Goal: Book appointment/travel/reservation

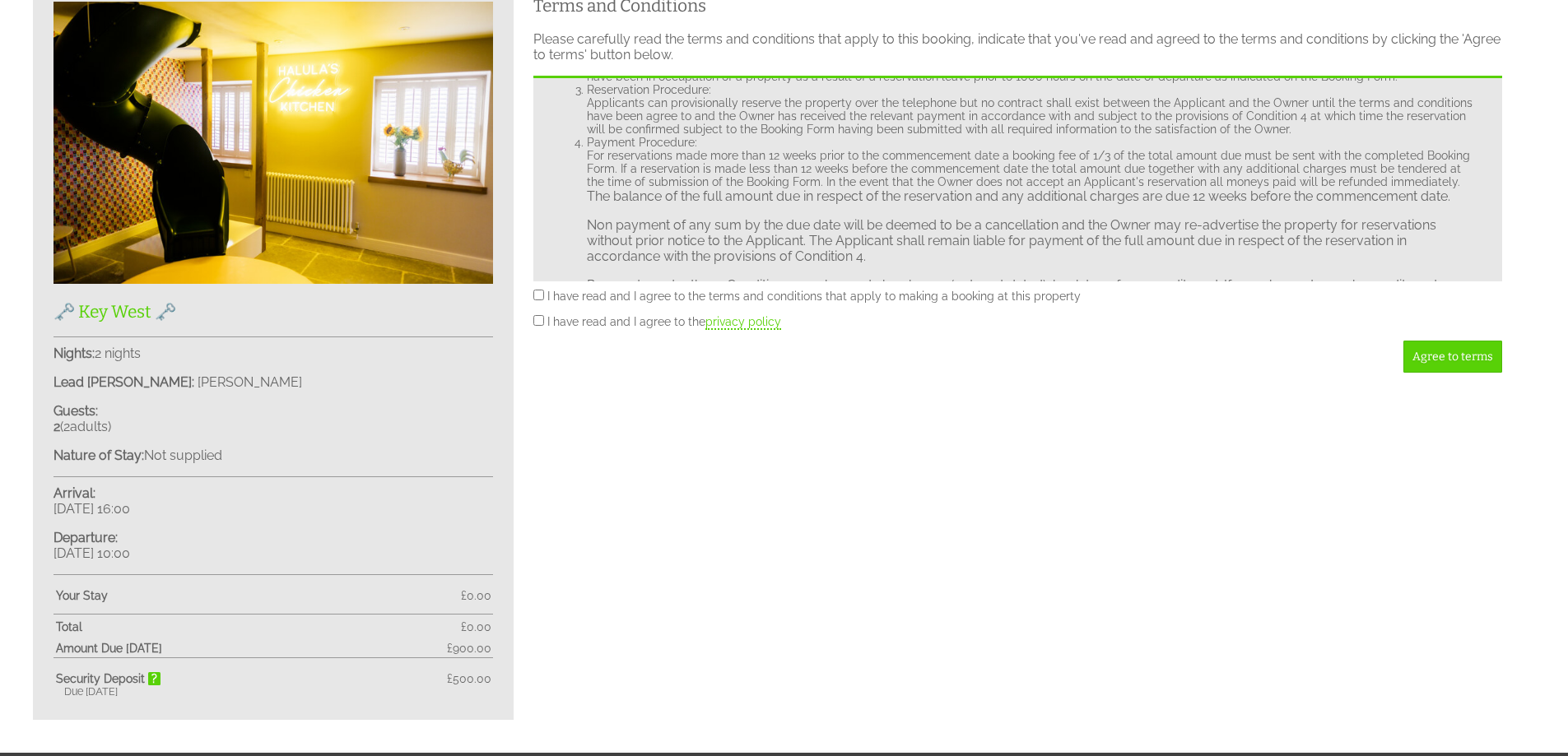
scroll to position [164, 0]
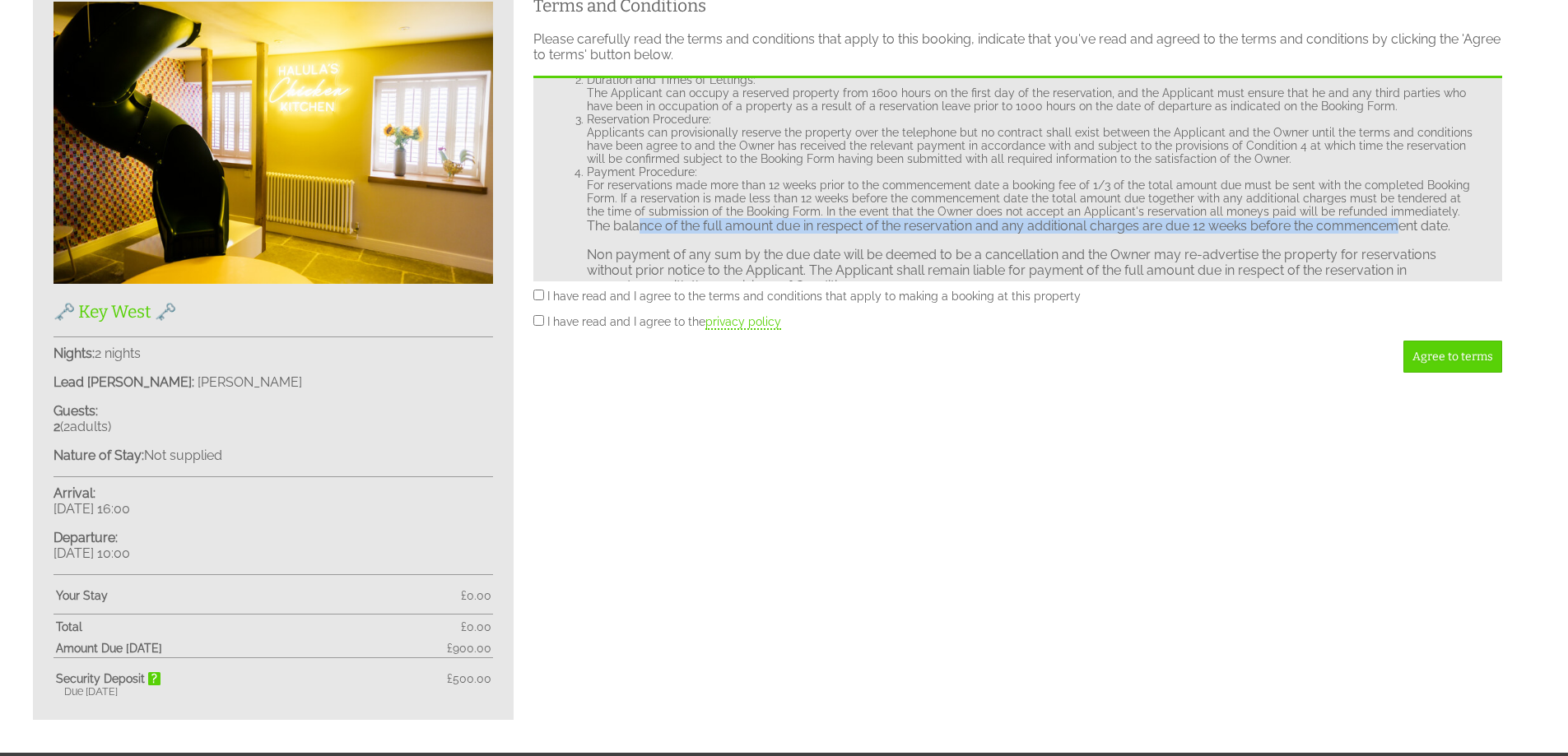
drag, startPoint x: 638, startPoint y: 228, endPoint x: 1396, endPoint y: 227, distance: 758.0
click at [1396, 227] on p "The balance of the full amount due in respect of the reservation and any additi…" at bounding box center [1033, 225] width 895 height 16
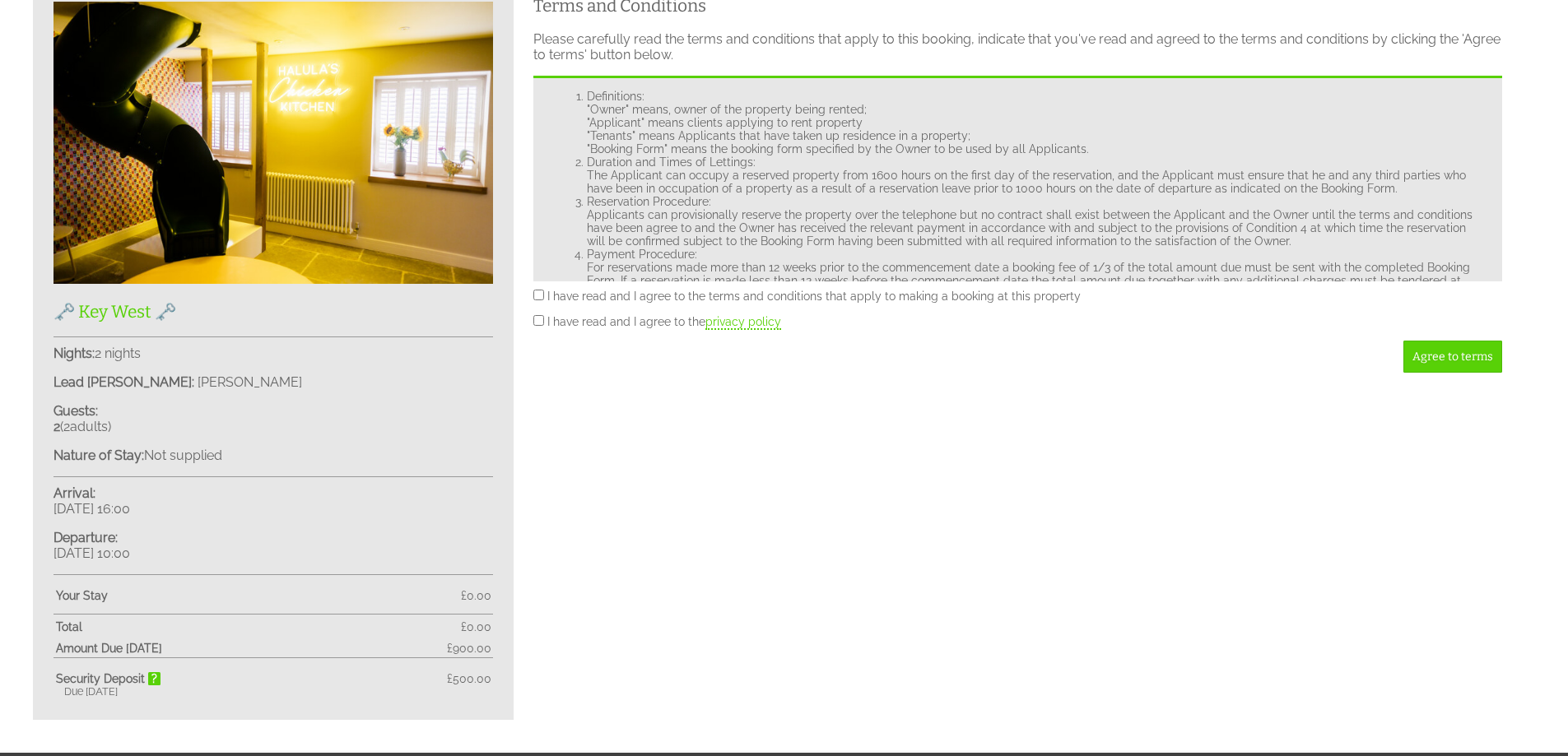
scroll to position [0, 0]
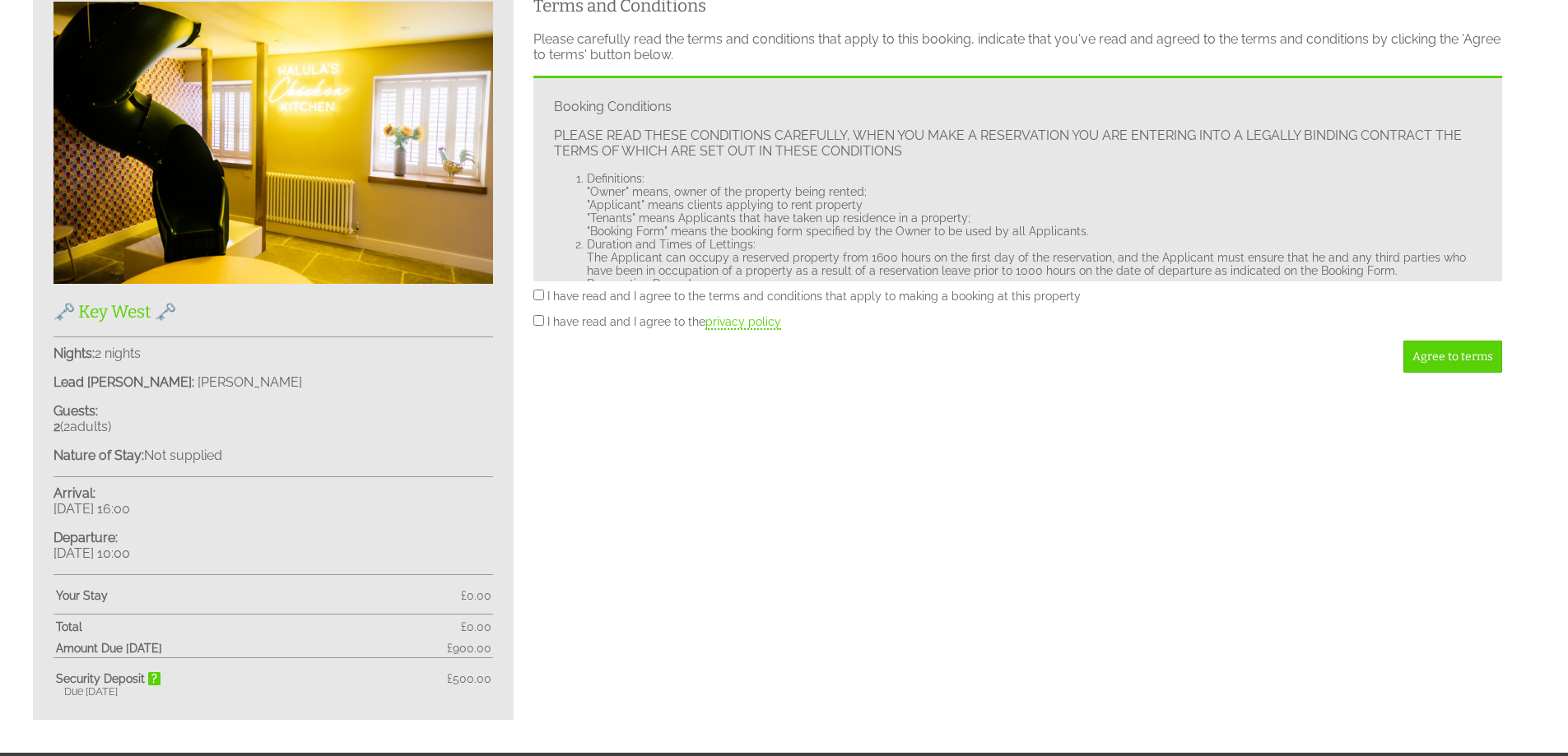
click at [584, 295] on label "I have read and I agree to the terms and conditions that apply to making a book…" at bounding box center [814, 296] width 534 height 13
click at [544, 295] on input "I have read and I agree to the terms and conditions that apply to making a book…" at bounding box center [539, 295] width 11 height 11
checkbox input "true"
click at [574, 320] on label "I have read and I agree to the privacy policy" at bounding box center [664, 322] width 234 height 13
click at [544, 320] on input "I have read and I agree to the privacy policy" at bounding box center [539, 321] width 11 height 11
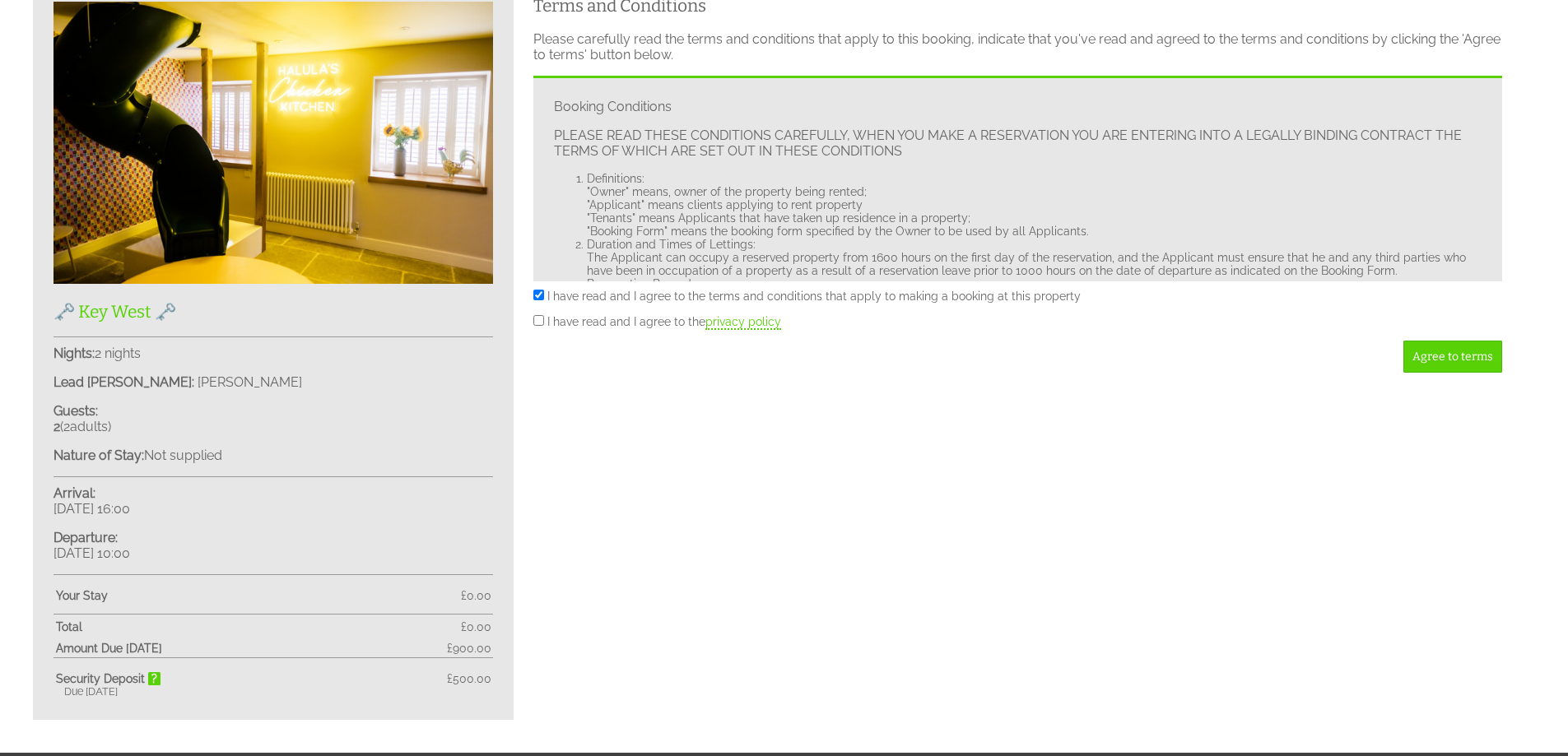
checkbox input "true"
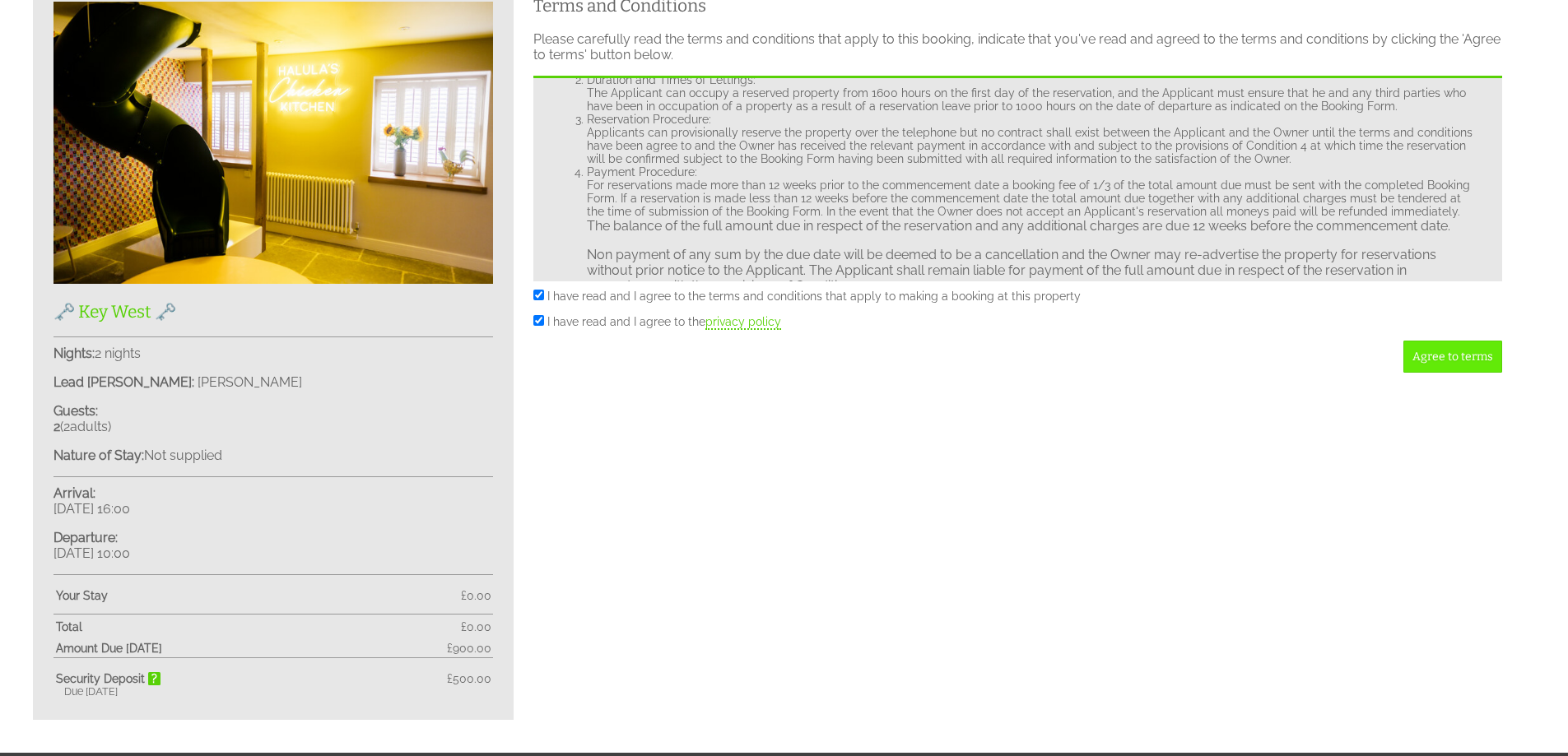
click at [1452, 357] on span "Agree to terms" at bounding box center [1453, 357] width 80 height 14
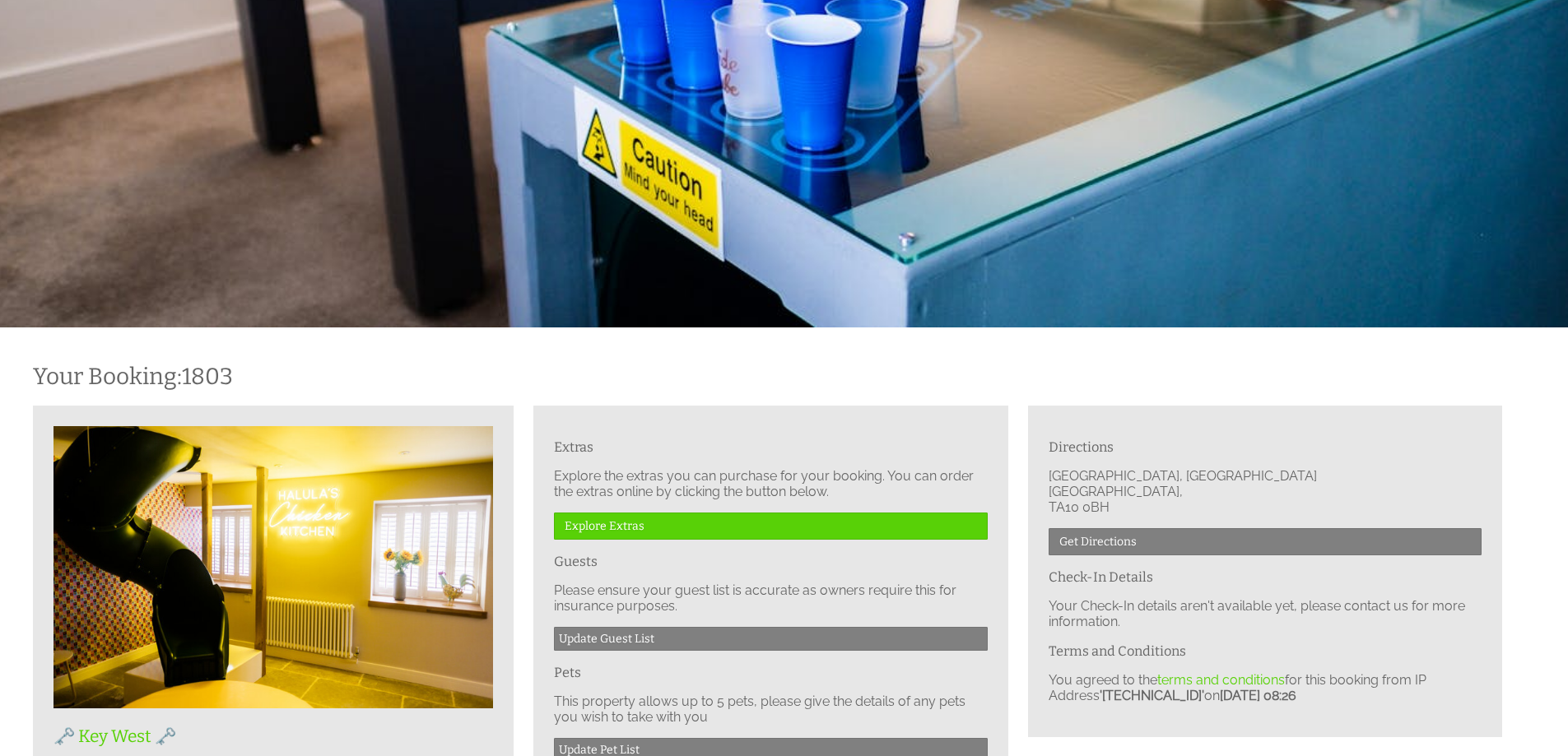
scroll to position [247, 0]
